Goal: Check status

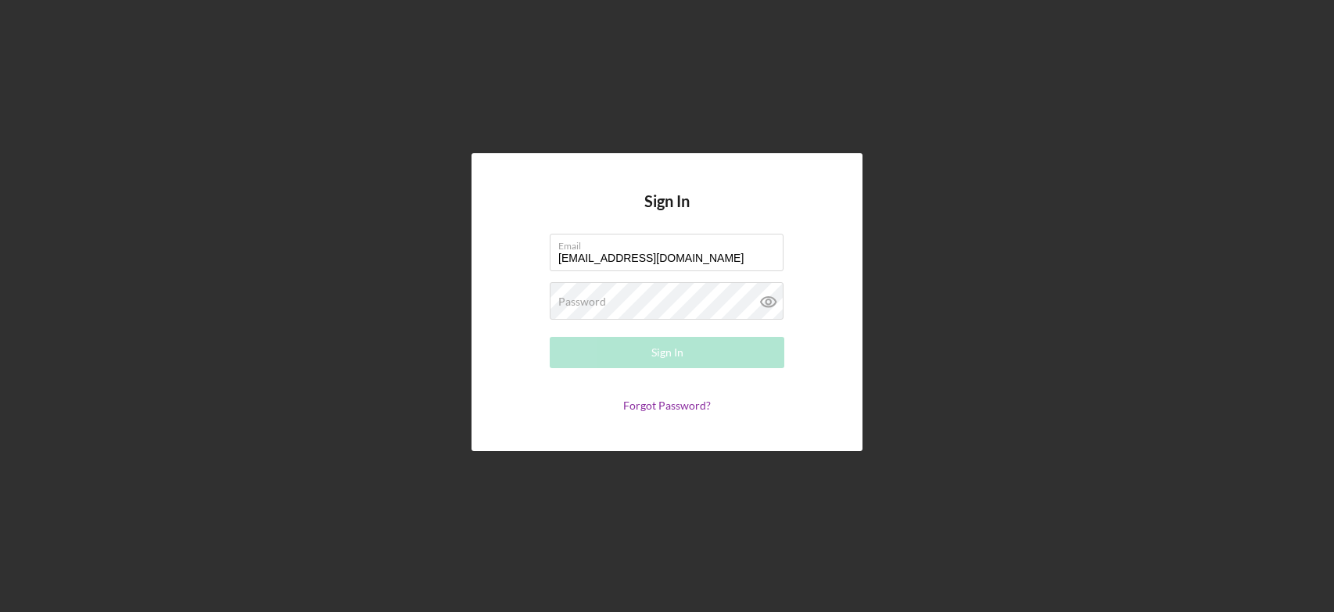
type input "[EMAIL_ADDRESS][DOMAIN_NAME]"
click at [662, 350] on div "Sign In" at bounding box center [667, 352] width 32 height 31
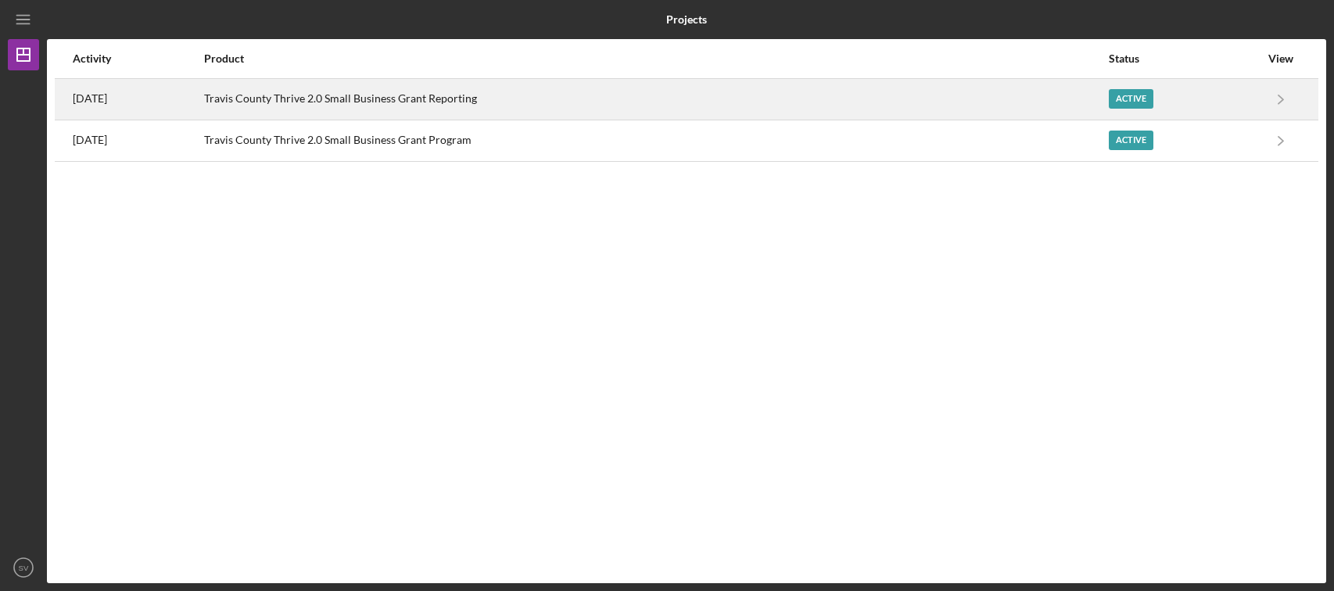
click at [1142, 98] on div "Active" at bounding box center [1131, 99] width 45 height 20
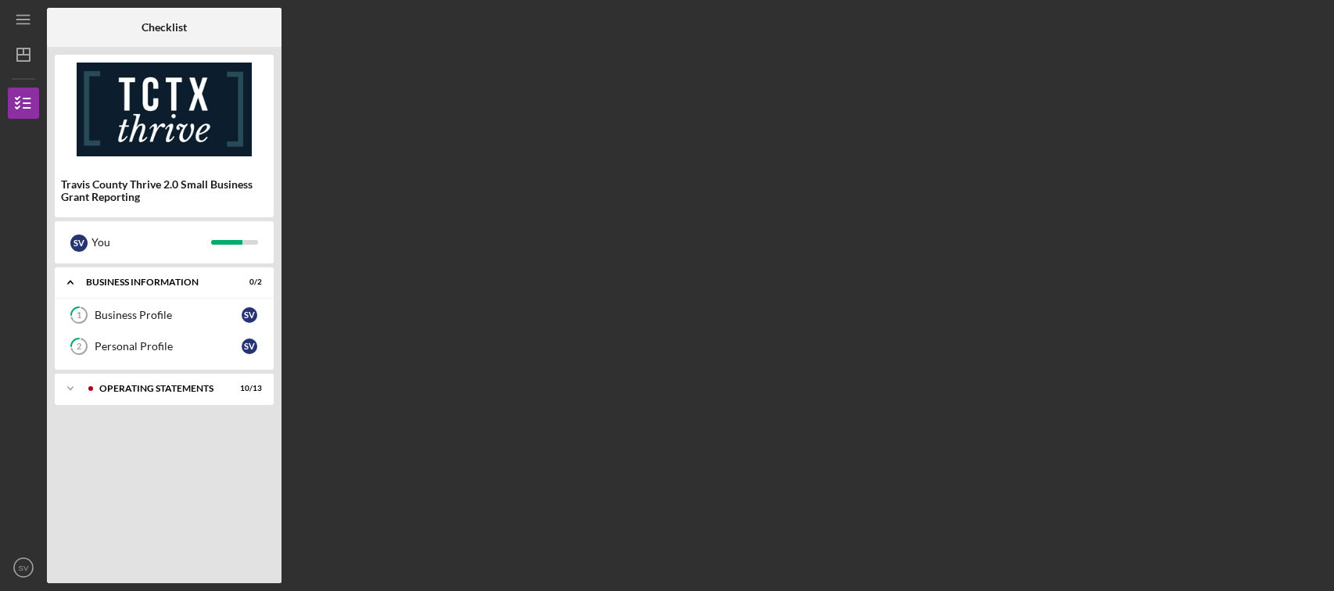
click at [253, 156] on img at bounding box center [164, 110] width 219 height 94
click at [132, 392] on div "Operating Statements" at bounding box center [176, 388] width 155 height 9
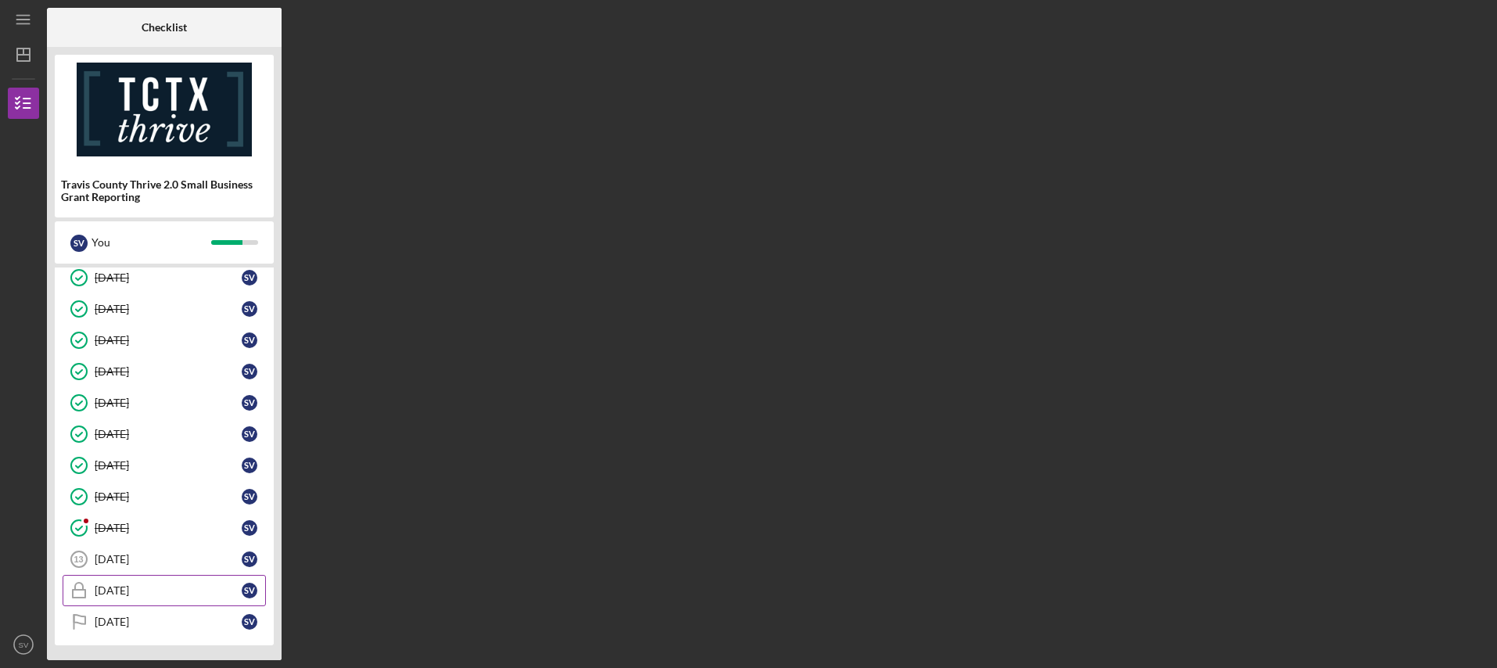
scroll to position [176, 0]
click at [170, 522] on div "[DATE]" at bounding box center [168, 527] width 147 height 13
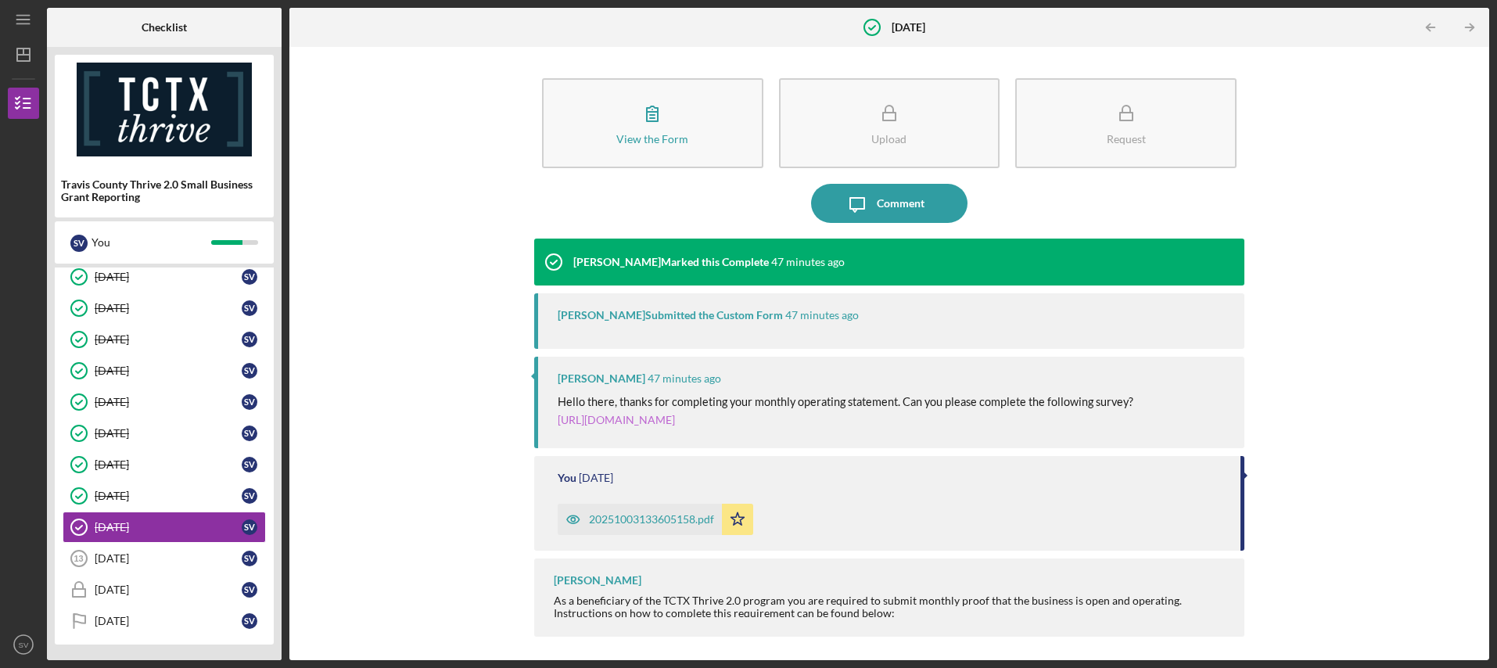
click at [630, 422] on link "[URL][DOMAIN_NAME]" at bounding box center [616, 419] width 117 height 13
